Goal: Information Seeking & Learning: Check status

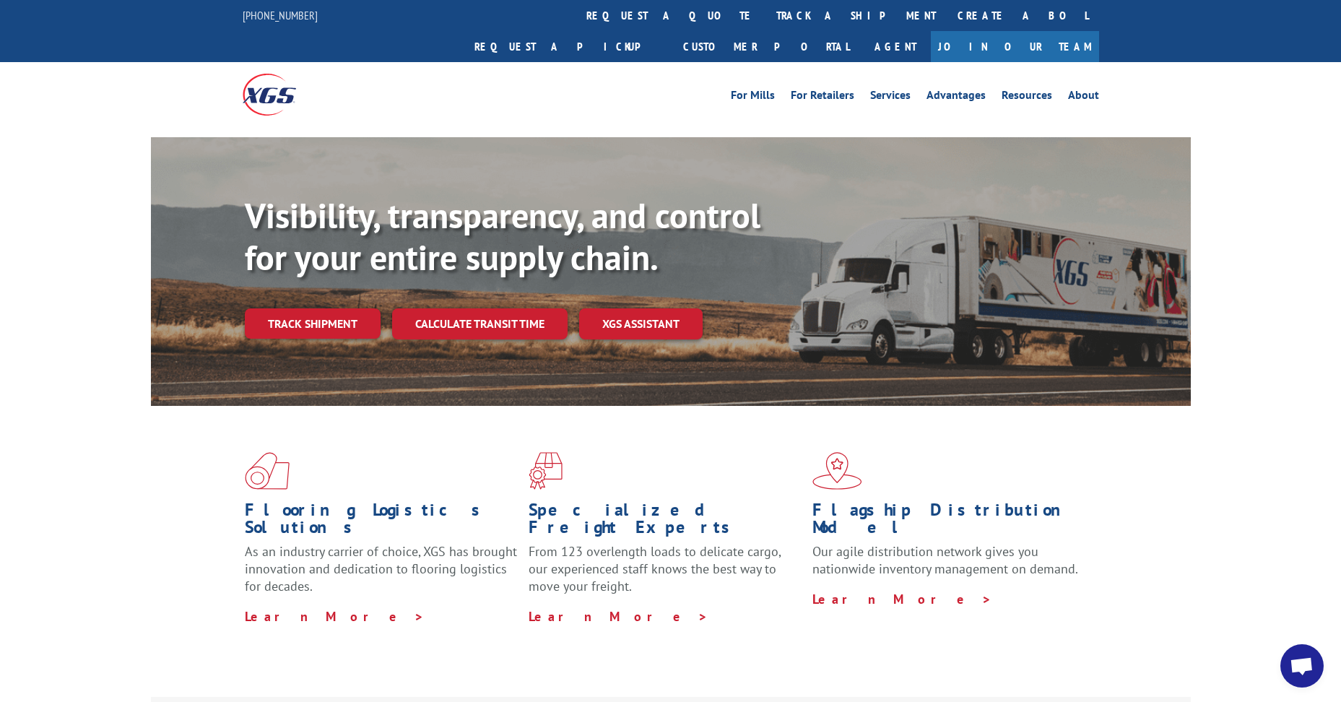
click at [275, 308] on link "Track shipment" at bounding box center [313, 323] width 136 height 30
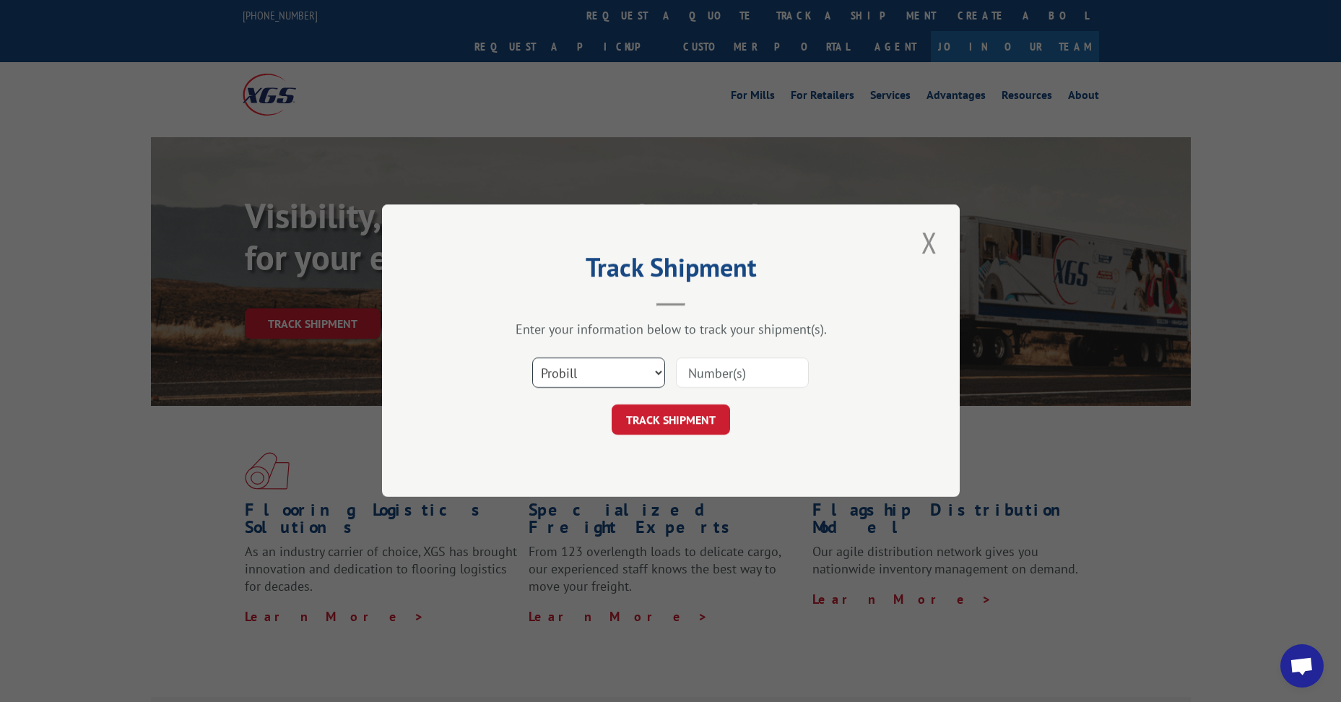
drag, startPoint x: 570, startPoint y: 365, endPoint x: 570, endPoint y: 372, distance: 7.9
click at [570, 365] on select "Select category... Probill BOL PO" at bounding box center [598, 373] width 133 height 30
select select "bol"
click at [532, 358] on select "Select category... Probill BOL PO" at bounding box center [598, 373] width 133 height 30
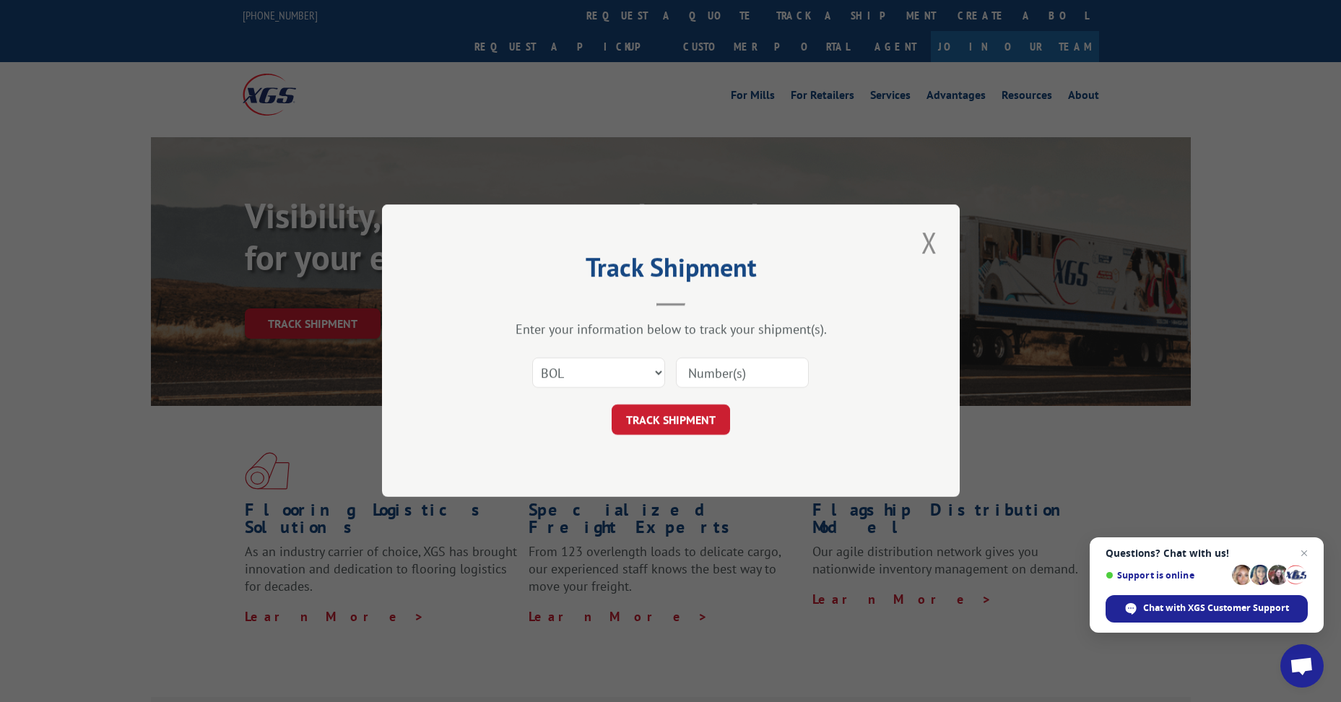
click at [733, 369] on input at bounding box center [742, 373] width 133 height 30
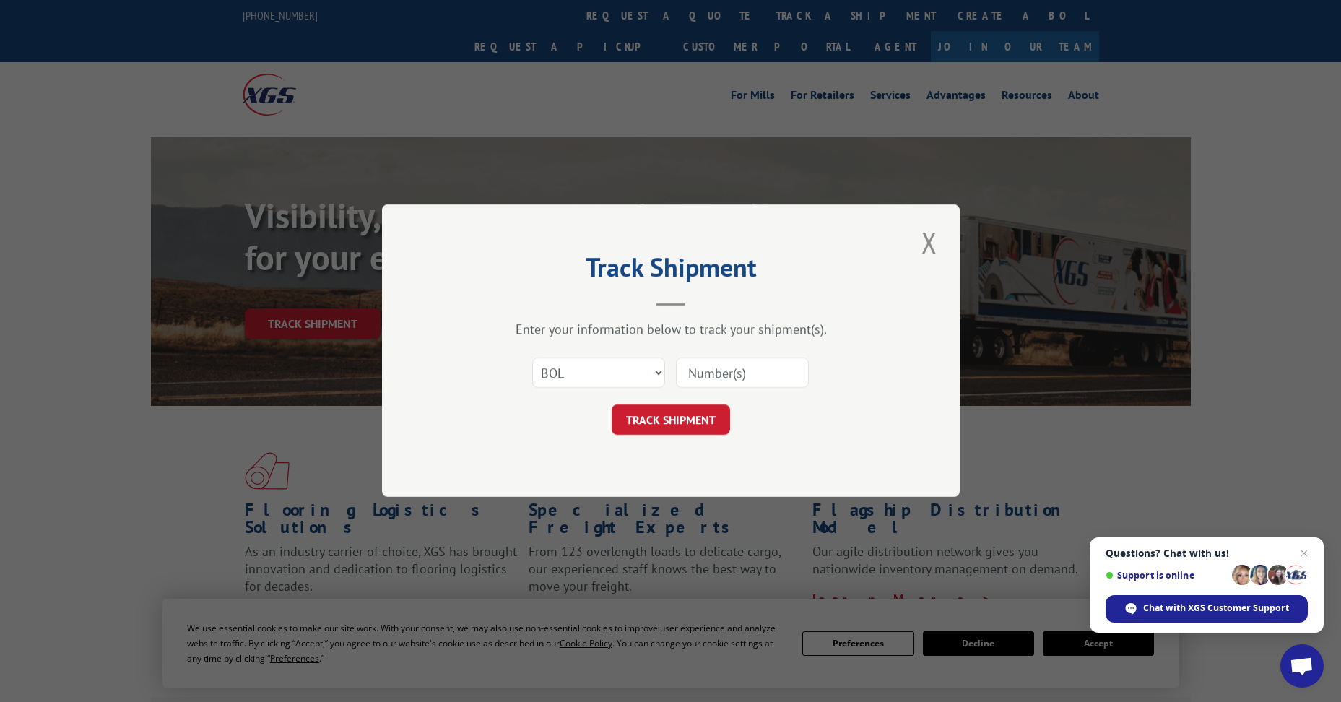
paste input "5957702"
type input "5957702"
click at [675, 412] on button "TRACK SHIPMENT" at bounding box center [670, 420] width 118 height 30
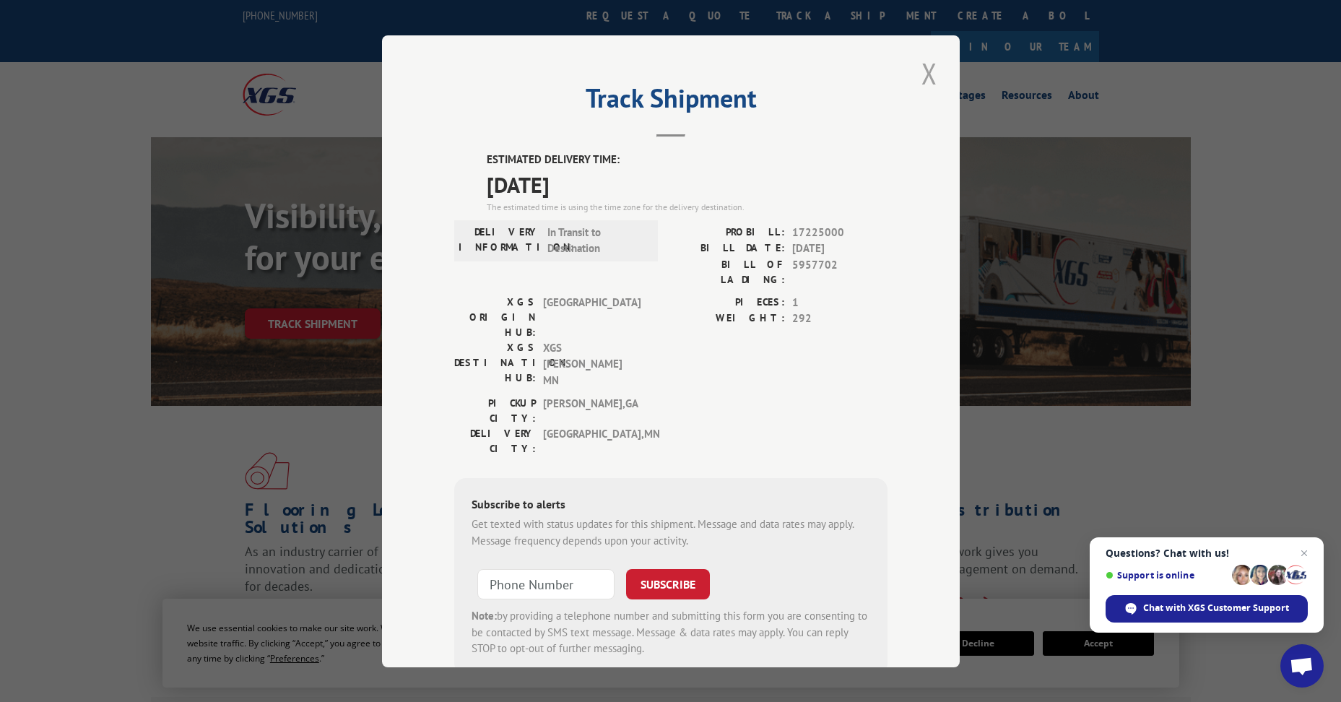
click at [925, 83] on button "Close modal" at bounding box center [929, 73] width 25 height 40
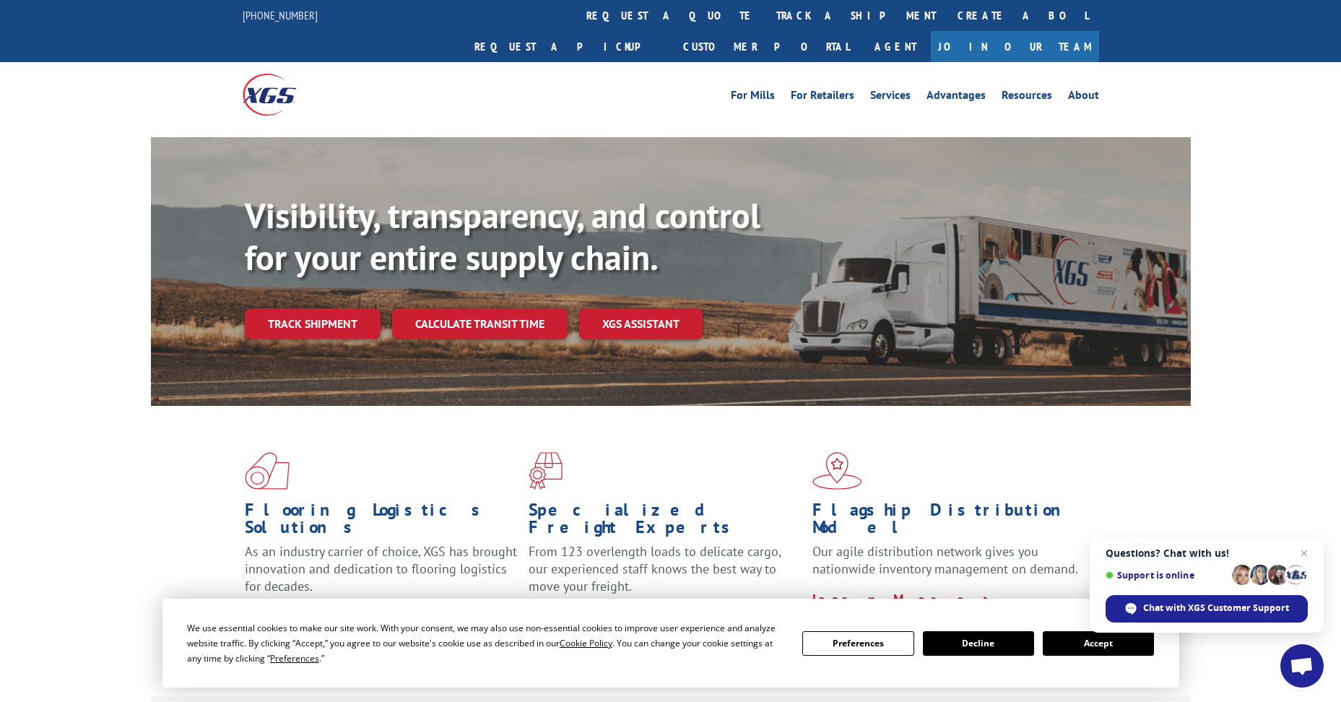
click at [298, 308] on link "Track shipment" at bounding box center [313, 323] width 136 height 30
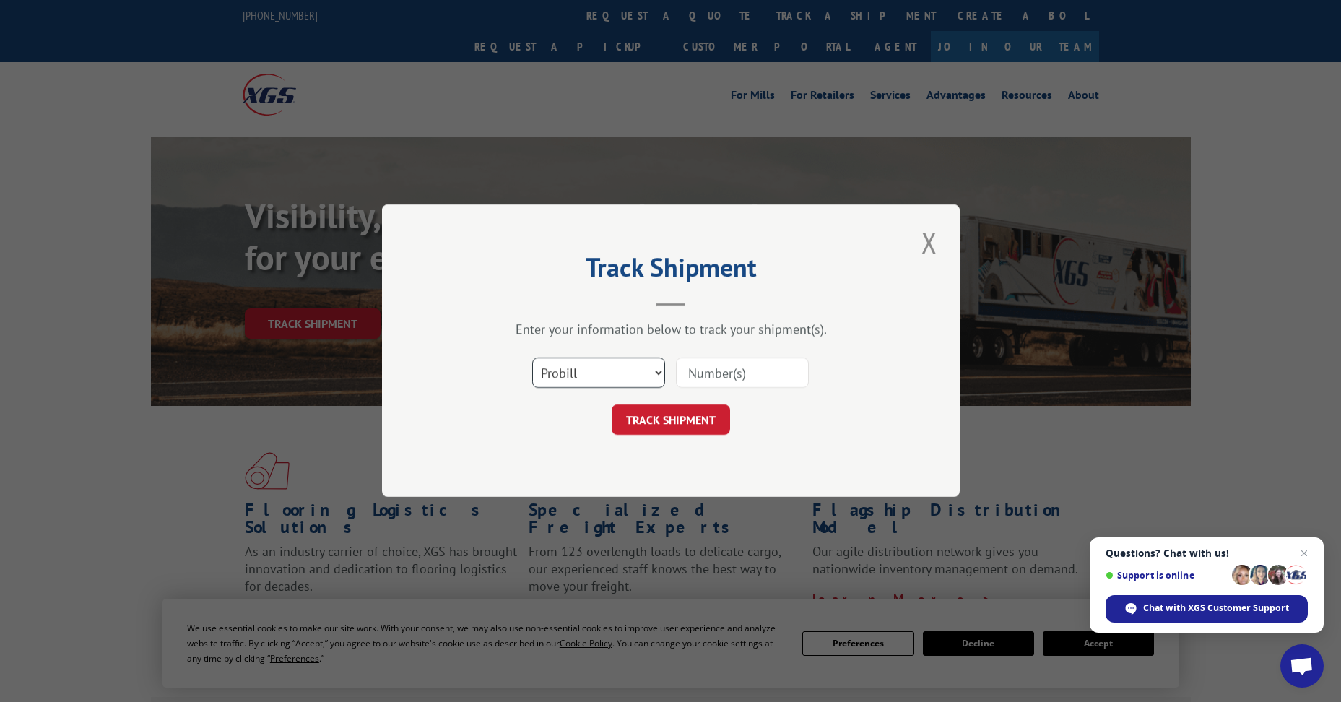
click at [561, 373] on select "Select category... Probill BOL PO" at bounding box center [598, 373] width 133 height 30
select select "bol"
click at [532, 358] on select "Select category... Probill BOL PO" at bounding box center [598, 373] width 133 height 30
click at [697, 370] on input at bounding box center [742, 373] width 133 height 30
paste input "4905785"
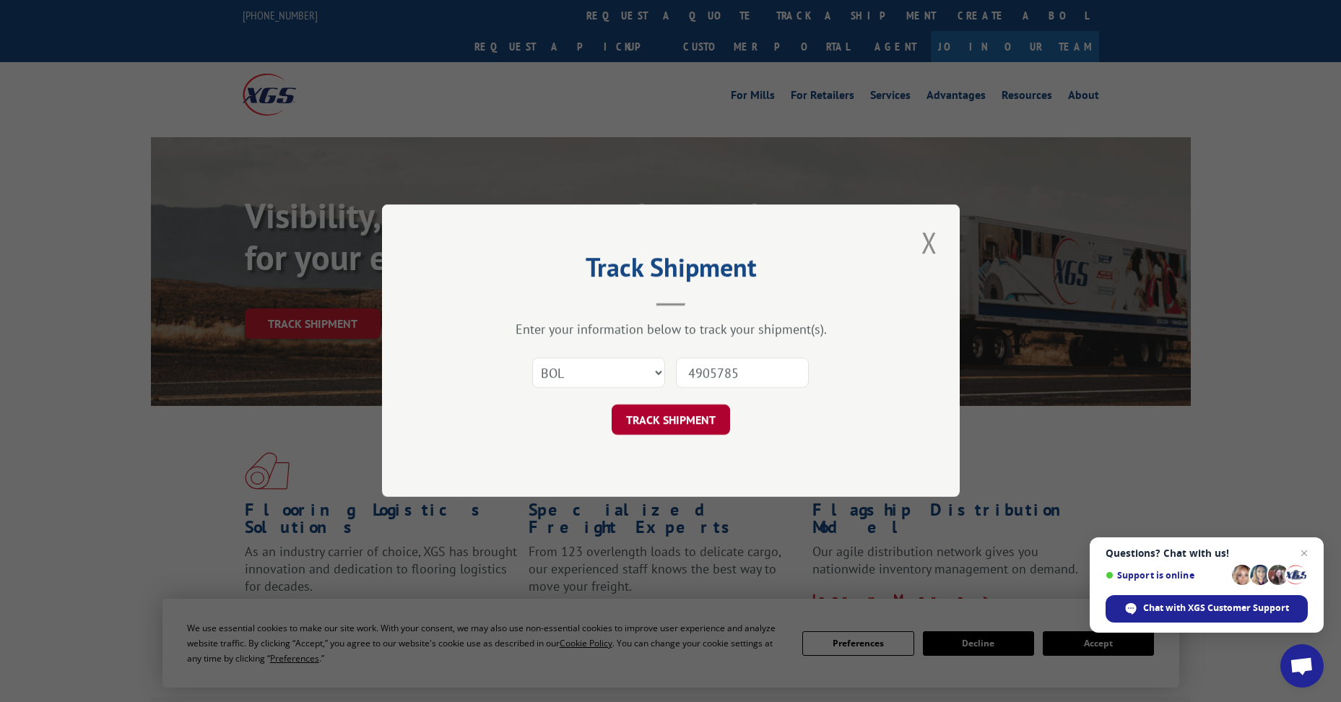
type input "4905785"
click at [673, 413] on button "TRACK SHIPMENT" at bounding box center [670, 420] width 118 height 30
